Goal: Task Accomplishment & Management: Complete application form

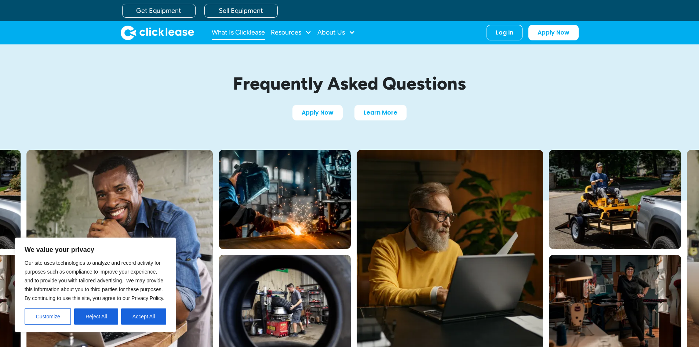
click at [253, 30] on link "What Is Clicklease" at bounding box center [238, 32] width 53 height 15
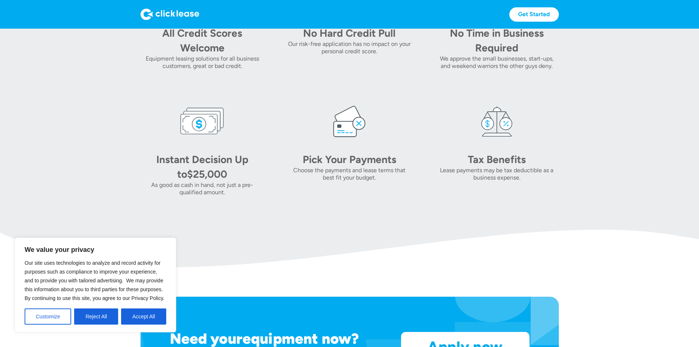
scroll to position [404, 0]
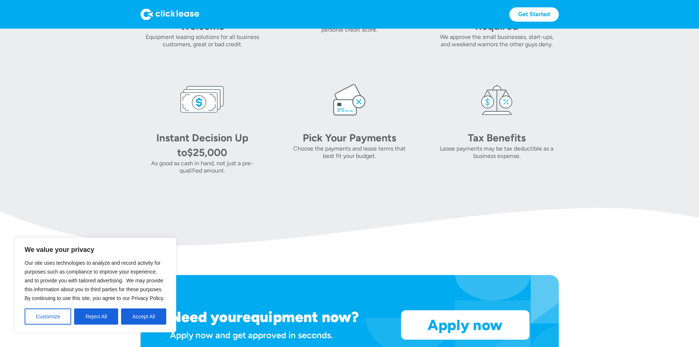
click at [135, 315] on button "Accept All" at bounding box center [143, 316] width 45 height 16
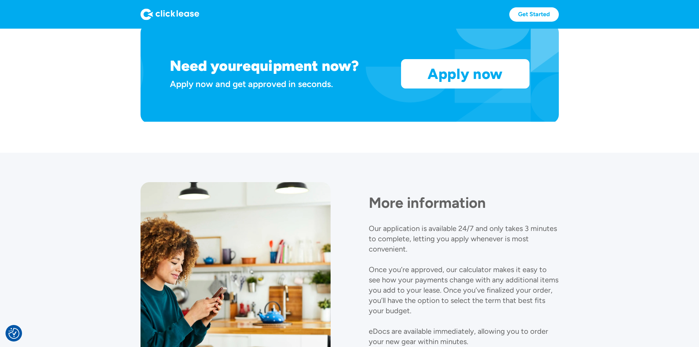
scroll to position [697, 0]
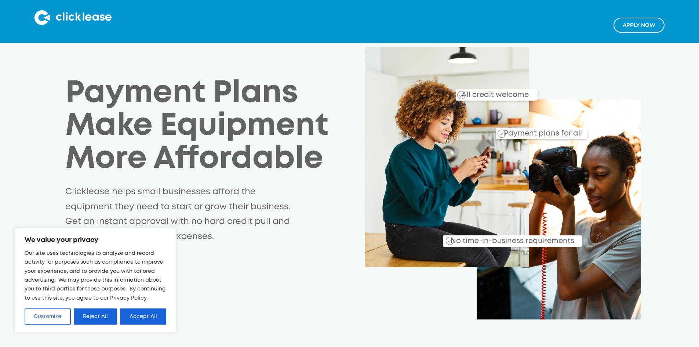
scroll to position [183, 0]
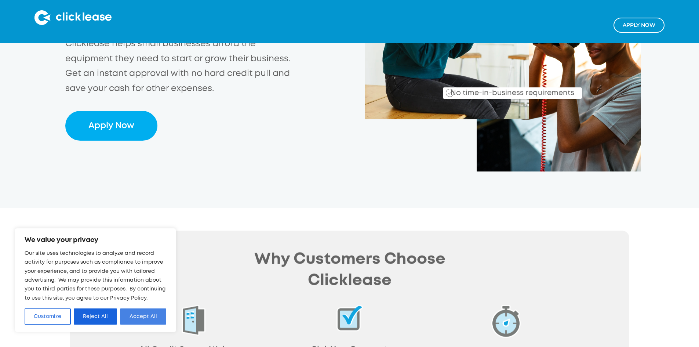
click at [148, 319] on button "Accept All" at bounding box center [143, 316] width 46 height 16
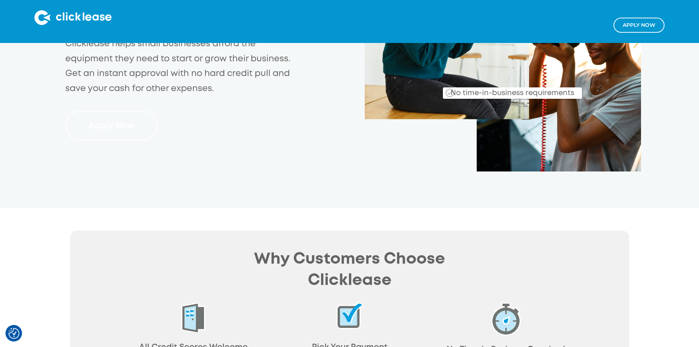
click at [115, 111] on link "Apply Now" at bounding box center [111, 126] width 92 height 30
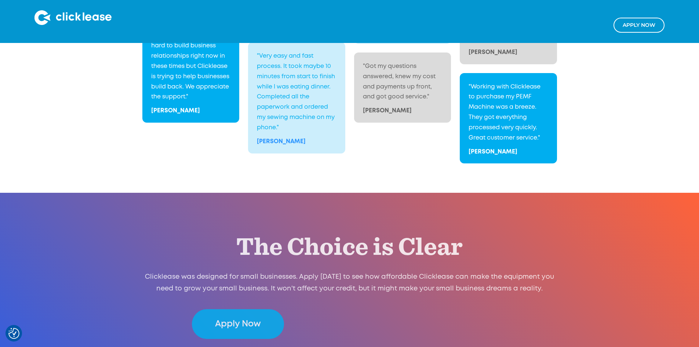
scroll to position [1499, 0]
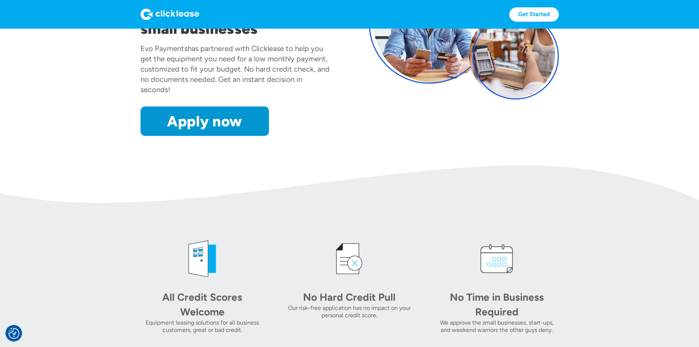
scroll to position [147, 0]
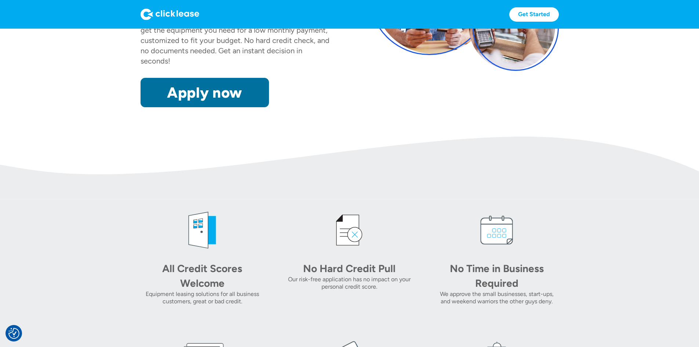
click at [153, 107] on link "Apply now" at bounding box center [205, 92] width 128 height 29
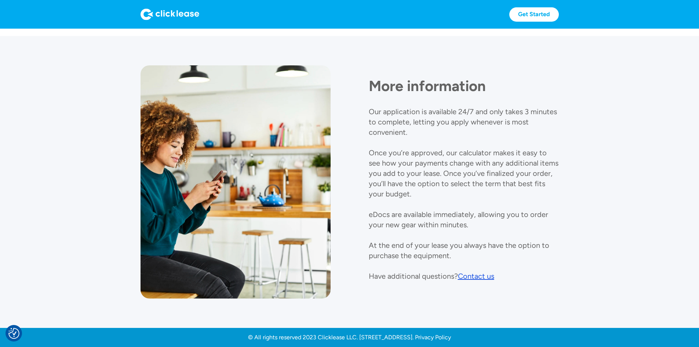
scroll to position [806, 0]
